Goal: Use online tool/utility: Use online tool/utility

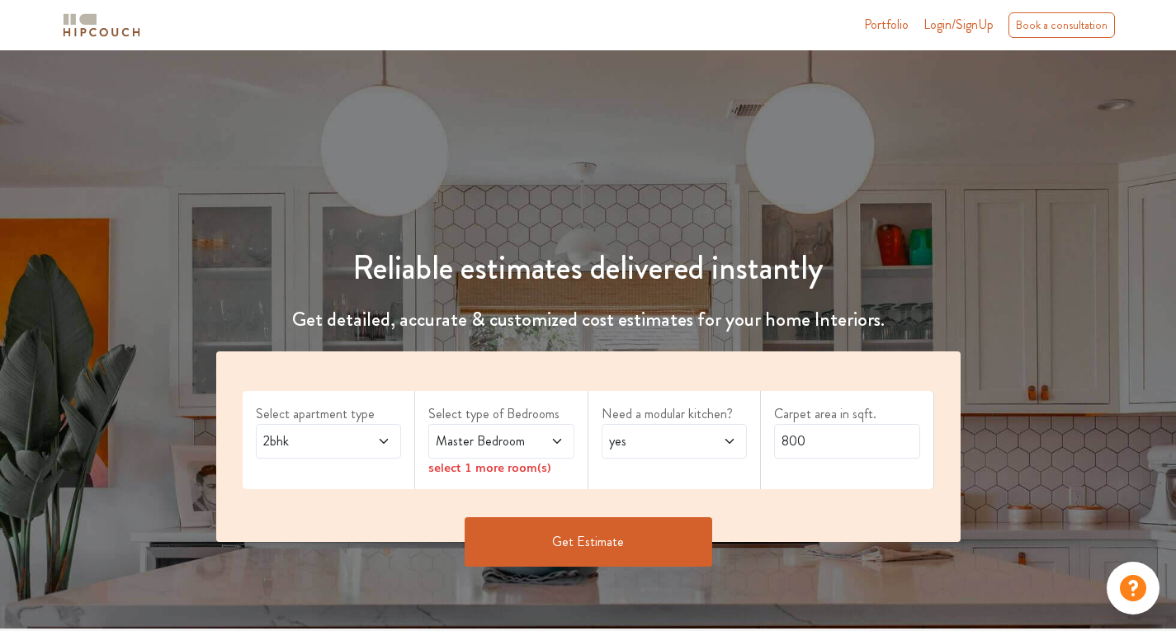
click at [371, 438] on span at bounding box center [373, 441] width 33 height 20
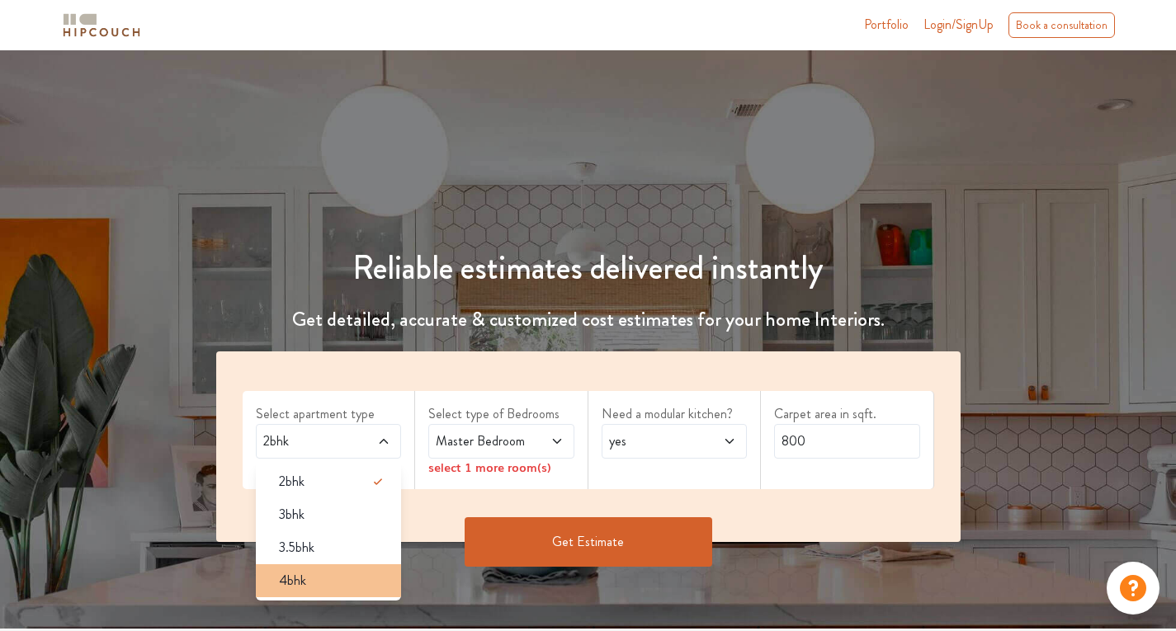
click at [323, 572] on div "4bhk" at bounding box center [334, 581] width 136 height 20
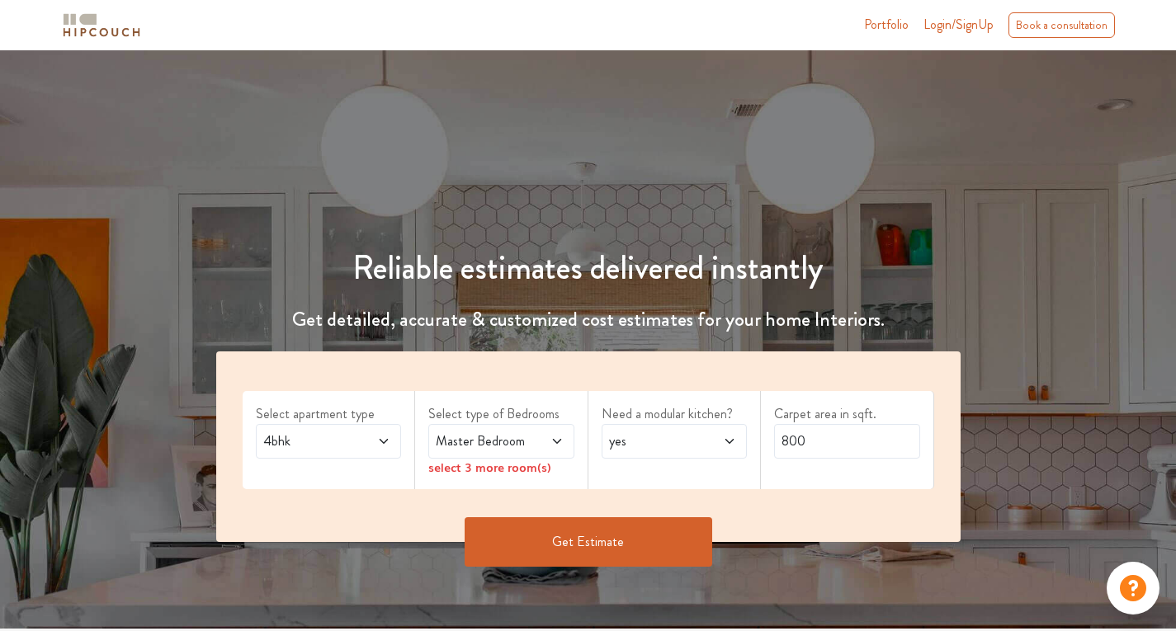
click at [511, 440] on span "Master Bedroom" at bounding box center [481, 441] width 98 height 20
click at [511, 443] on span "Master Bedroom" at bounding box center [481, 441] width 98 height 20
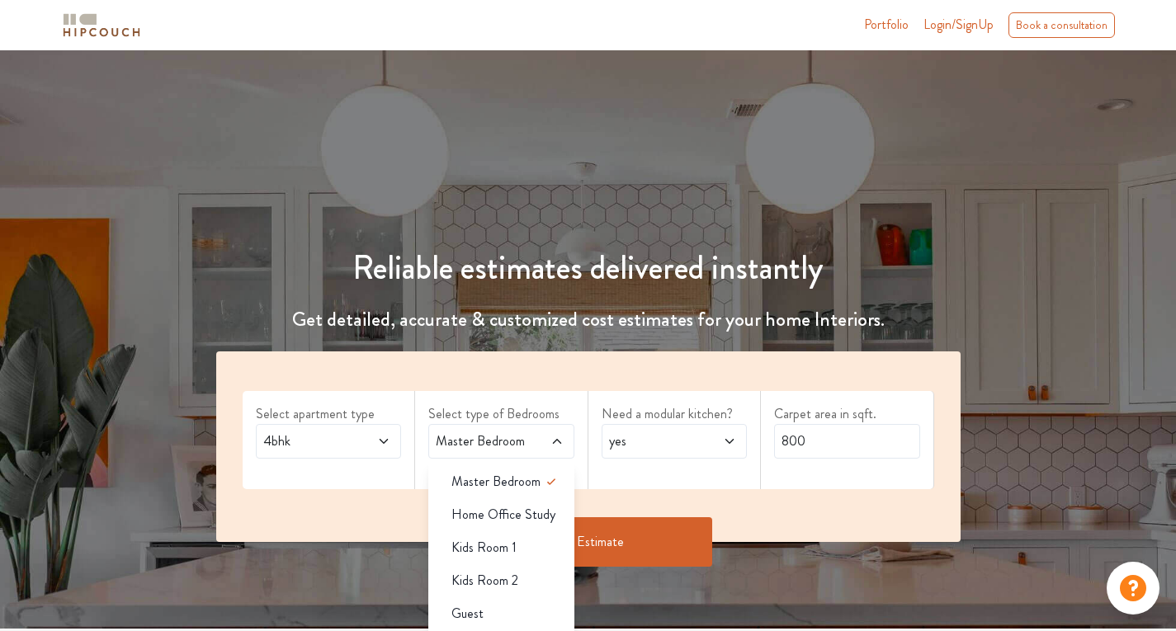
click at [674, 479] on div "Need a modular kitchen? yes" at bounding box center [674, 440] width 173 height 98
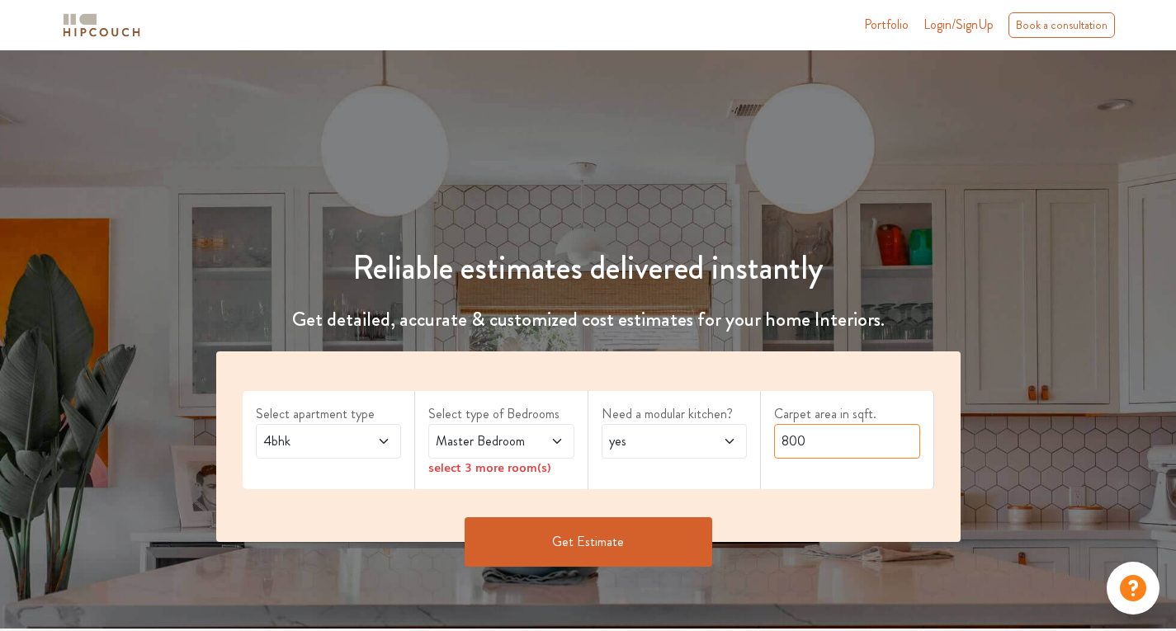
click at [788, 441] on input "800" at bounding box center [847, 441] width 146 height 35
type input "6000"
click at [662, 542] on button "Get Estimate" at bounding box center [587, 541] width 247 height 49
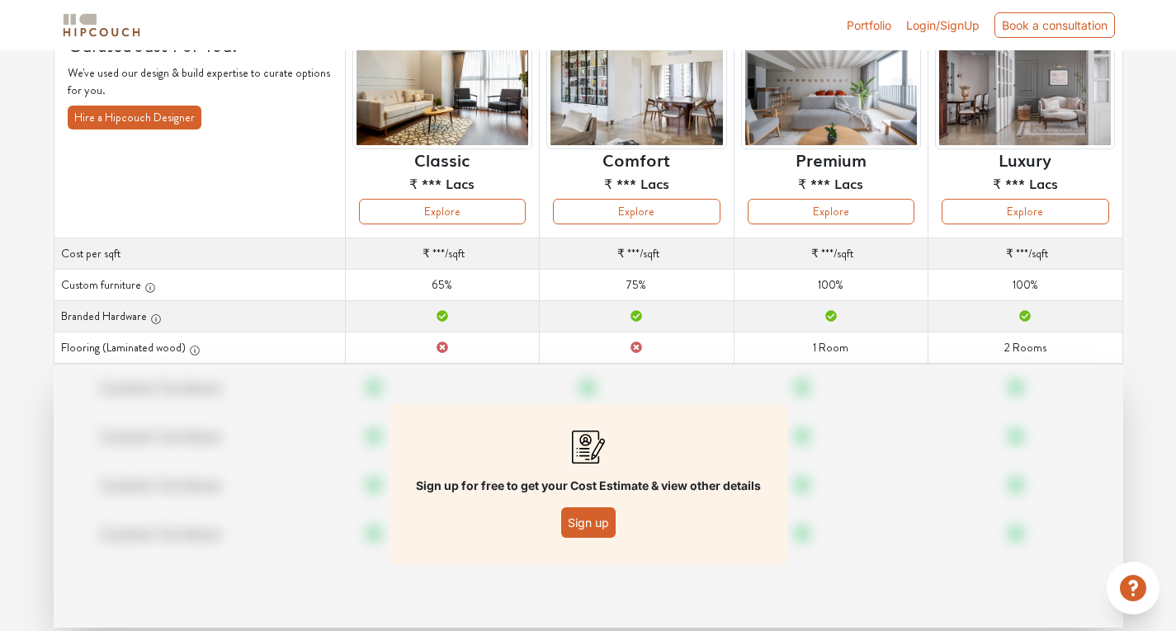
scroll to position [181, 0]
